Goal: Task Accomplishment & Management: Use online tool/utility

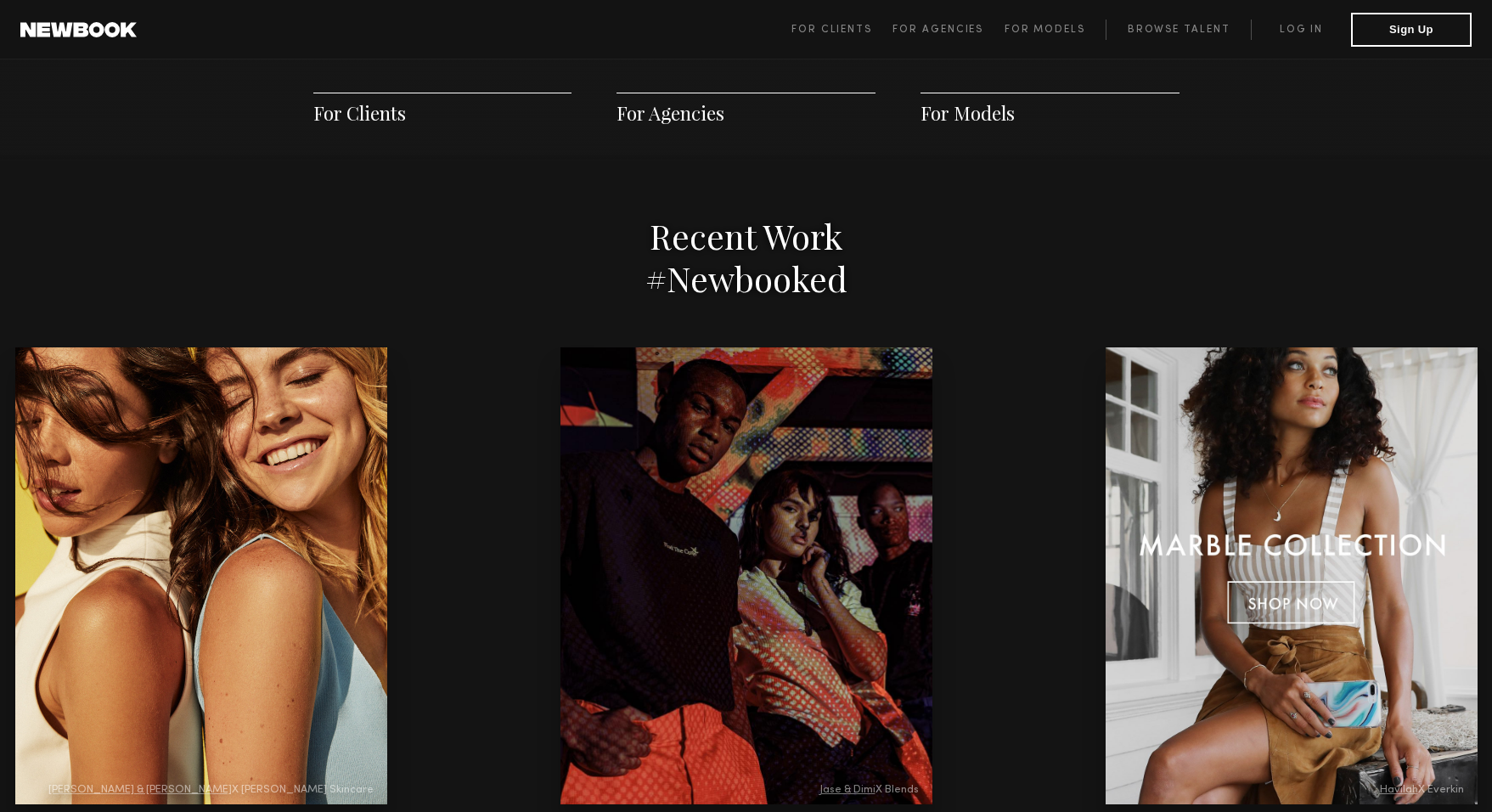
scroll to position [3481, 0]
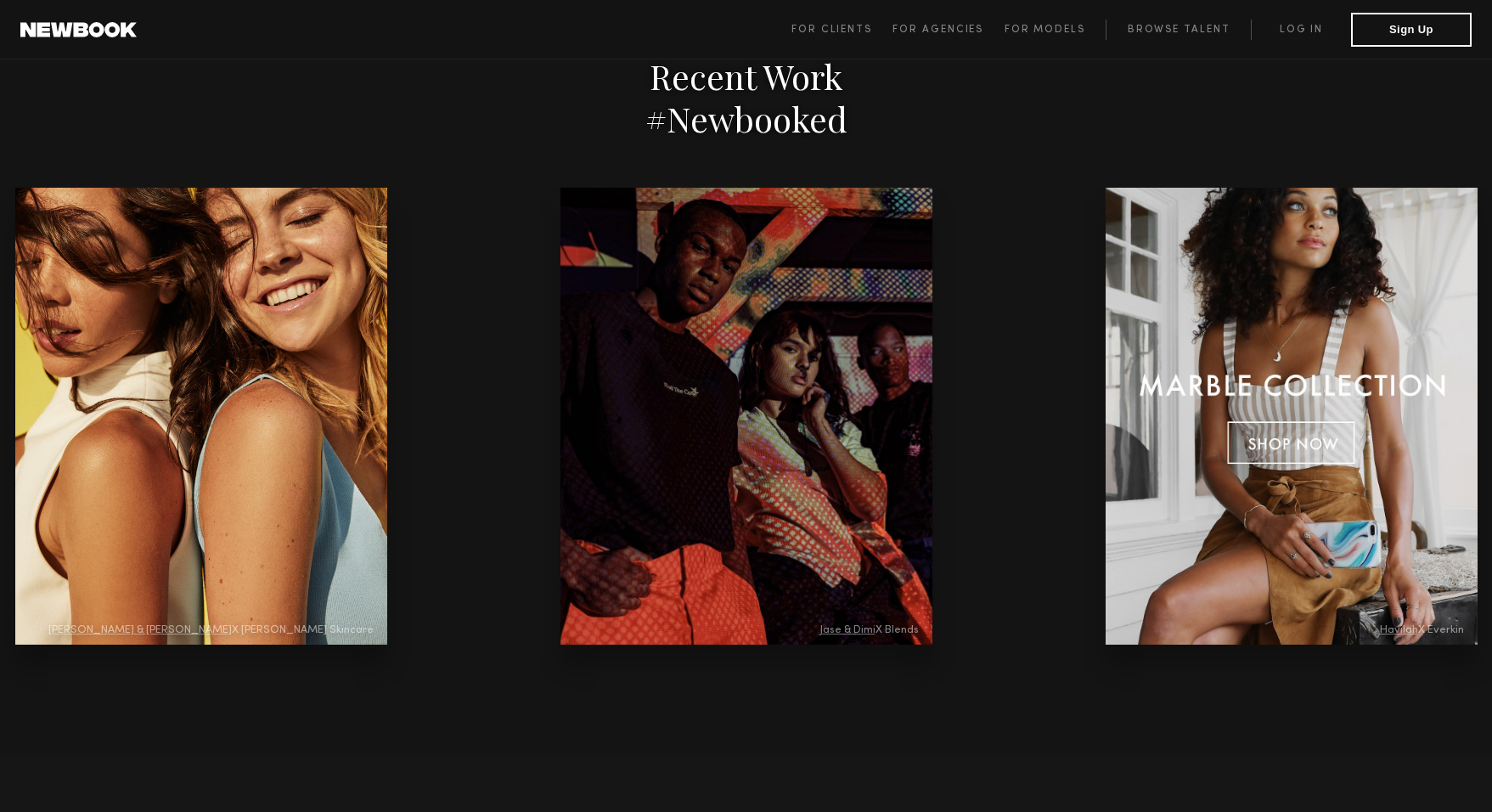
click at [1106, 432] on div at bounding box center [1292, 416] width 372 height 457
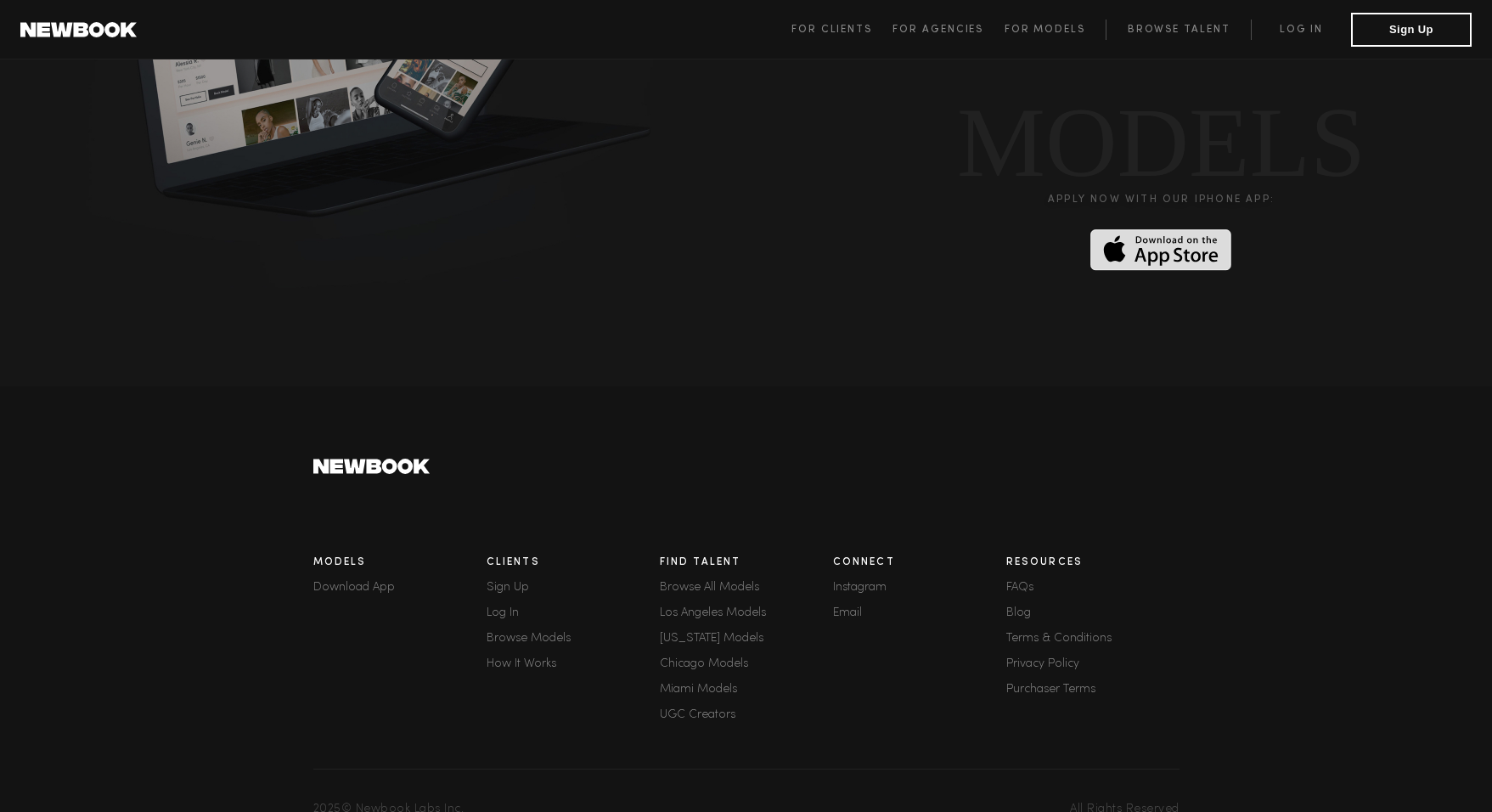
scroll to position [4537, 0]
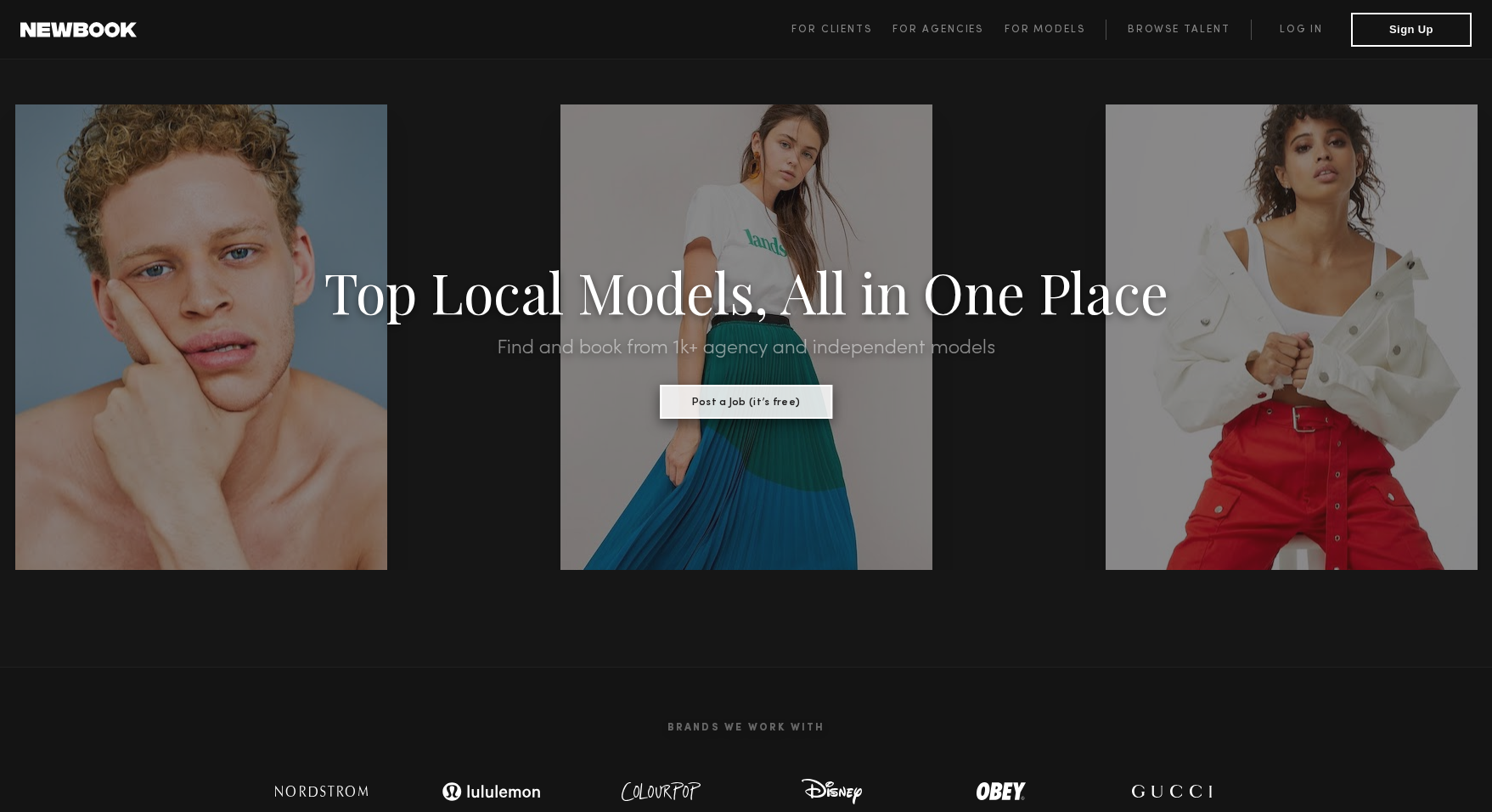
click at [777, 394] on button "Post a Job (it’s free)" at bounding box center [746, 401] width 172 height 34
click at [1137, 32] on link "Browse Talent" at bounding box center [1178, 30] width 145 height 20
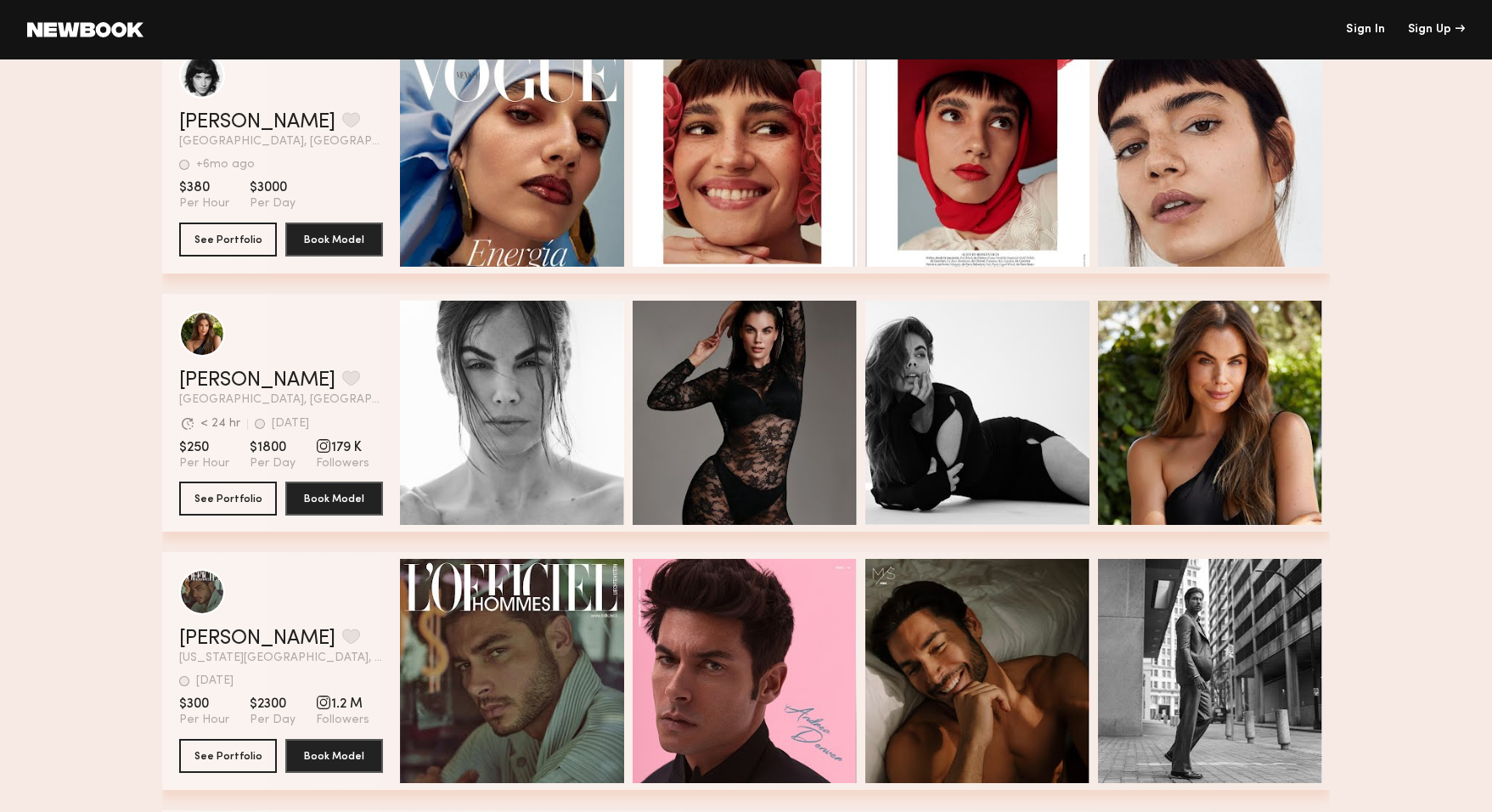
scroll to position [1359, 0]
